Goal: Task Accomplishment & Management: Manage account settings

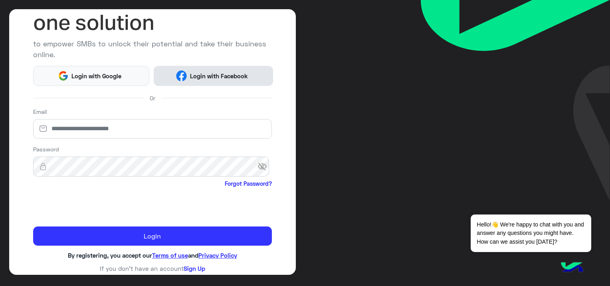
scroll to position [73, 0]
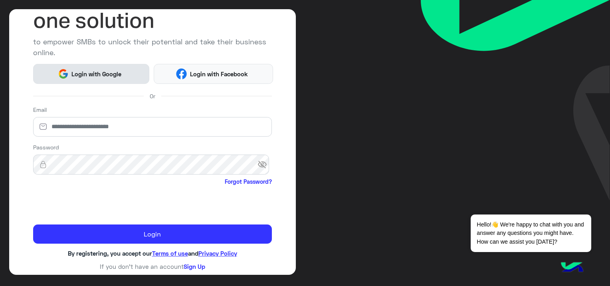
click at [139, 66] on button "Login with Google" at bounding box center [91, 74] width 116 height 20
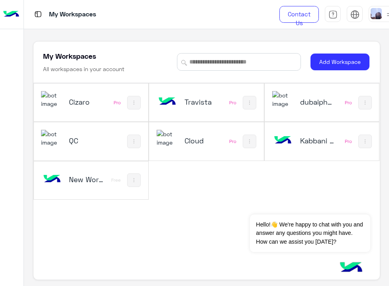
click at [353, 14] on img at bounding box center [390, 15] width 10 height 10
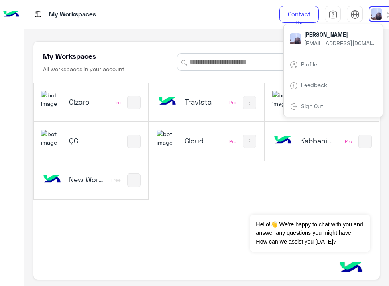
click at [310, 105] on link "Sign Out" at bounding box center [312, 106] width 22 height 7
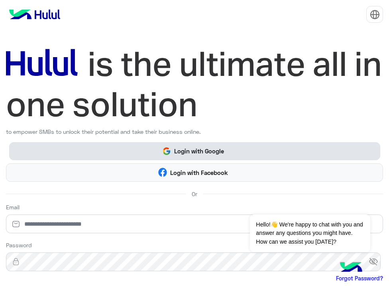
click at [223, 144] on button "Login with Google" at bounding box center [194, 151] width 371 height 18
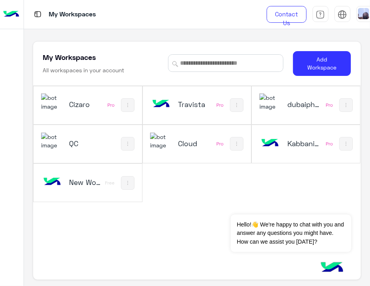
click at [361, 14] on img at bounding box center [363, 13] width 11 height 11
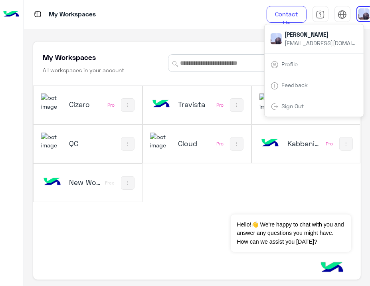
click at [292, 105] on link "Sign Out" at bounding box center [293, 106] width 22 height 7
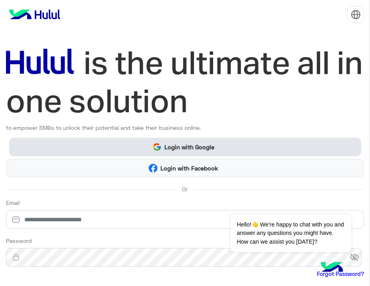
click at [254, 143] on button "Login with Google" at bounding box center [185, 147] width 352 height 18
